Goal: Check status

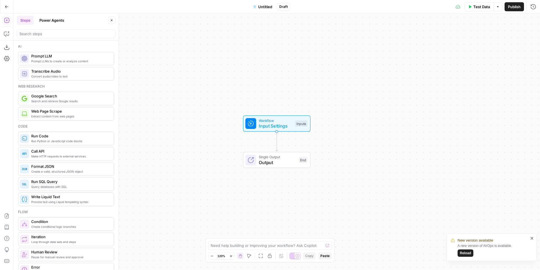
scroll to position [826, 0]
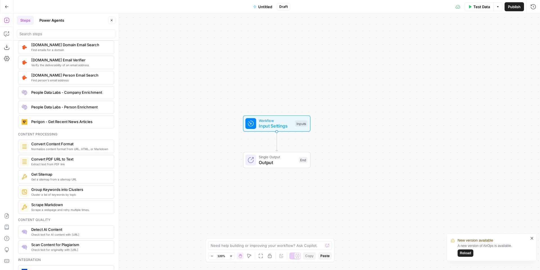
click at [7, 6] on icon "button" at bounding box center [7, 7] width 4 height 4
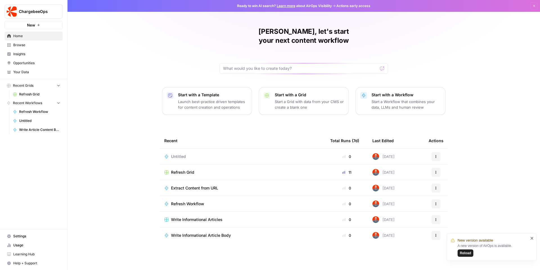
click at [185, 169] on span "Refresh Grid" at bounding box center [182, 172] width 23 height 6
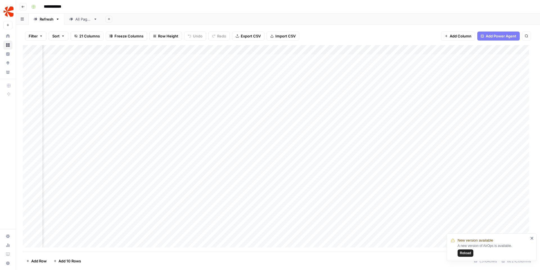
scroll to position [0, 569]
click at [470, 253] on span "Reload" at bounding box center [465, 252] width 11 height 5
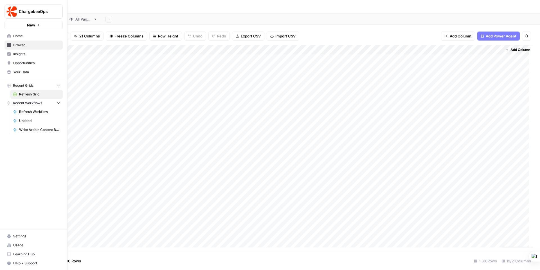
click at [17, 62] on span "Opportunities" at bounding box center [36, 62] width 47 height 5
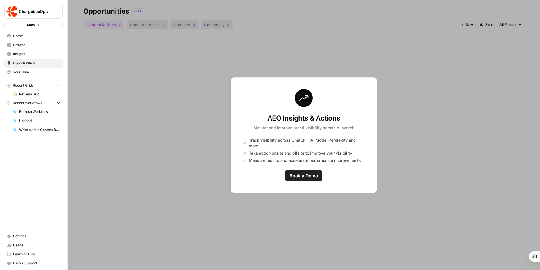
click at [16, 55] on span "Insights" at bounding box center [36, 53] width 47 height 5
select select "*******"
